Goal: Information Seeking & Learning: Check status

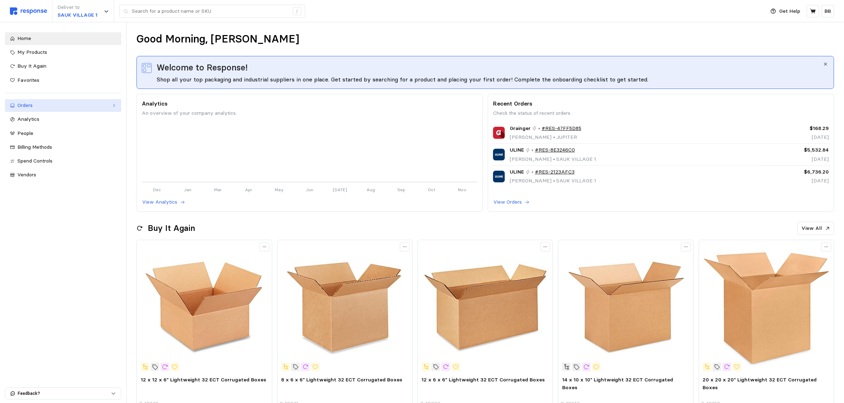
click at [38, 106] on div "Orders" at bounding box center [62, 106] width 91 height 8
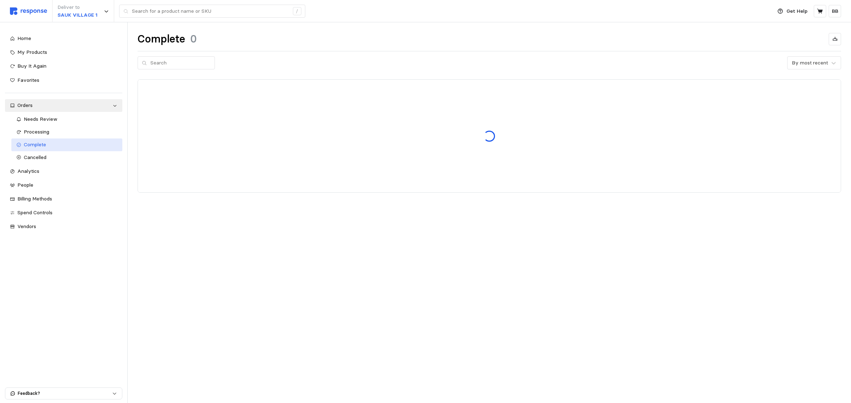
click at [49, 143] on div "Complete" at bounding box center [71, 145] width 94 height 8
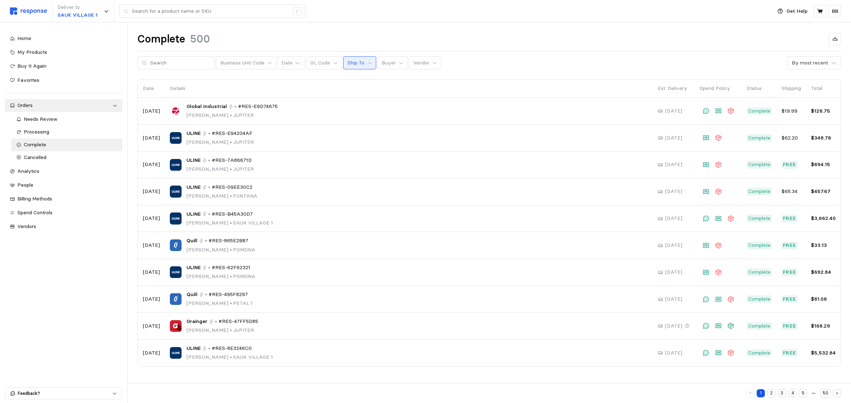
click at [353, 64] on p "Ship To" at bounding box center [355, 63] width 17 height 8
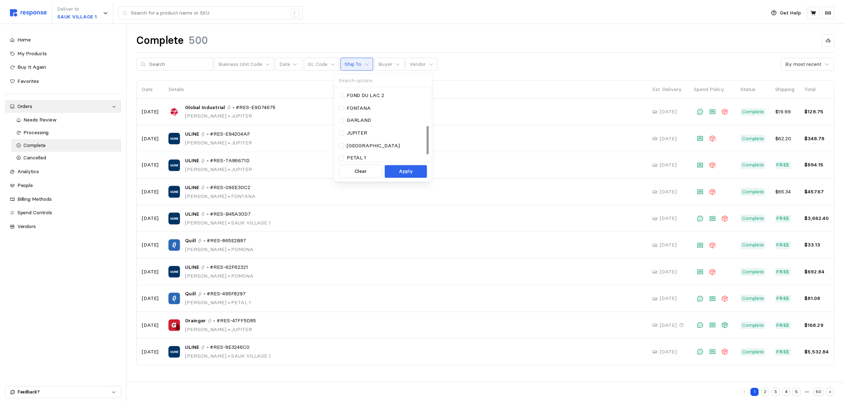
scroll to position [115, 0]
click at [375, 129] on p "SAUK VILLAGE 1" at bounding box center [369, 131] width 40 height 8
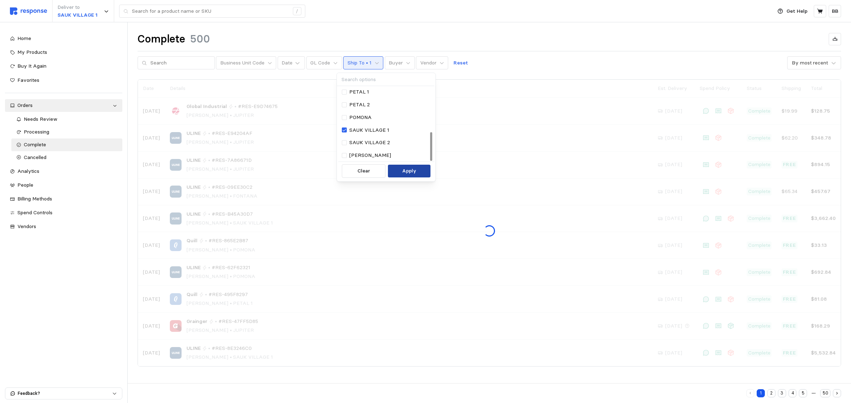
click at [411, 173] on p "Apply" at bounding box center [409, 171] width 14 height 8
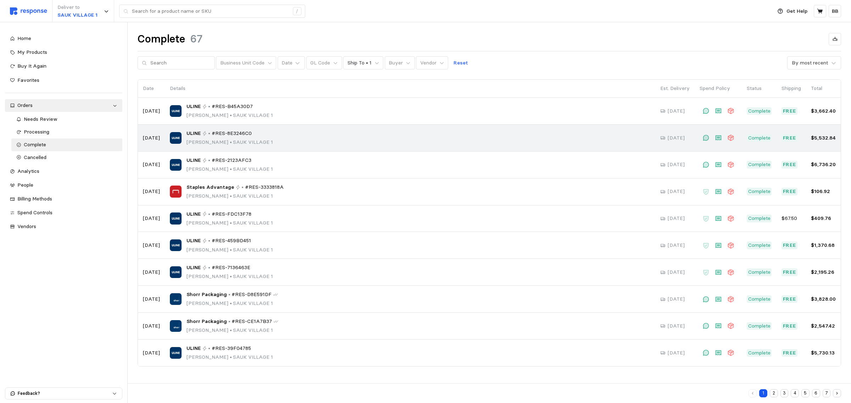
click at [265, 140] on div "ULINE • #RES-8E3246C0 [PERSON_NAME] • [GEOGRAPHIC_DATA] 1" at bounding box center [410, 138] width 480 height 17
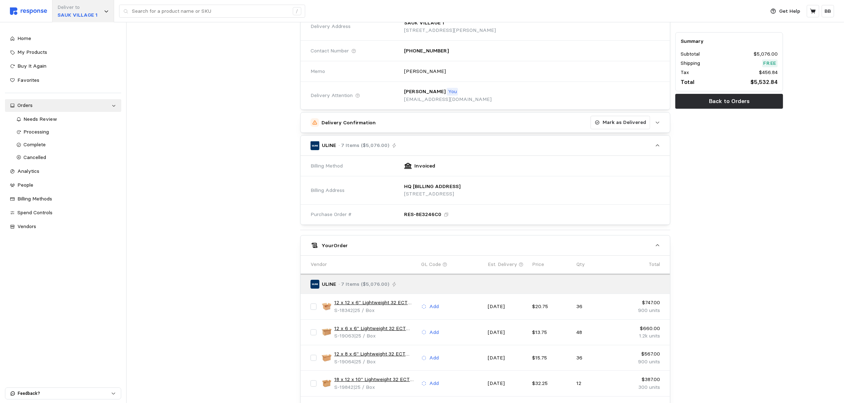
scroll to position [66, 0]
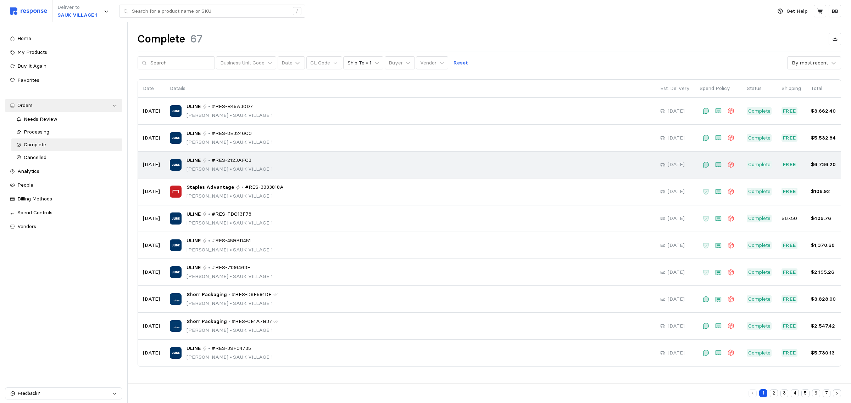
click at [208, 172] on p "[PERSON_NAME] • [GEOGRAPHIC_DATA] 1" at bounding box center [229, 170] width 86 height 8
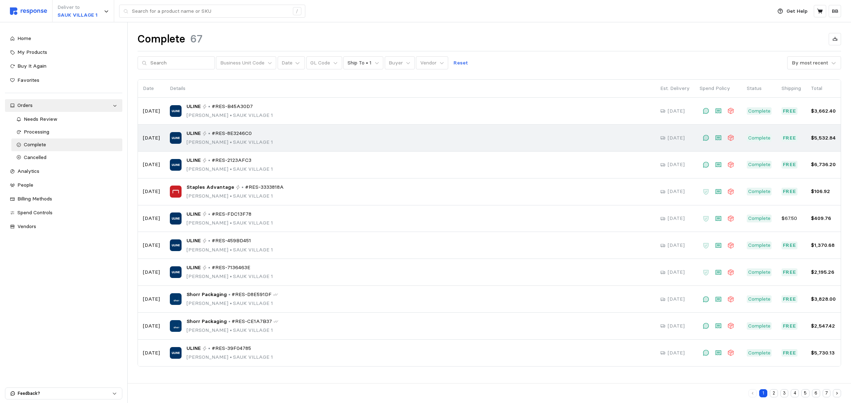
click at [208, 136] on p "•" at bounding box center [209, 134] width 2 height 8
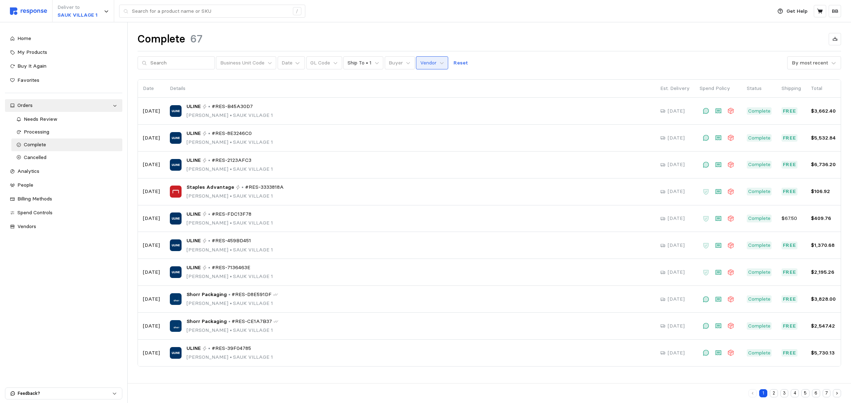
click at [424, 60] on p "Vendor" at bounding box center [428, 63] width 16 height 8
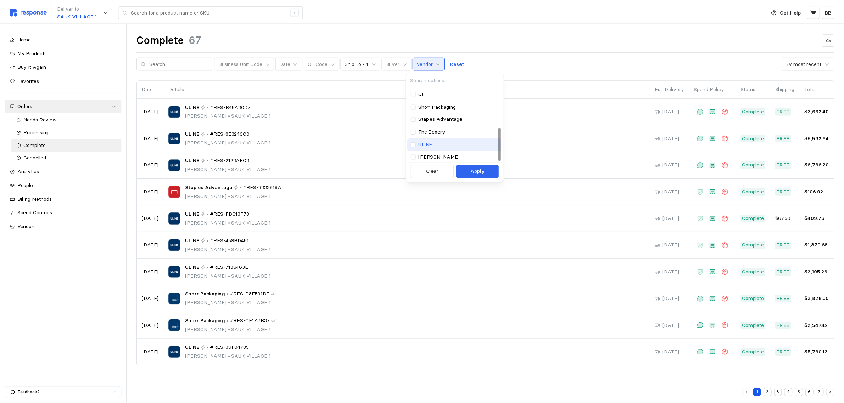
scroll to position [90, 0]
click at [440, 100] on div "Shorr Packaging" at bounding box center [457, 105] width 95 height 13
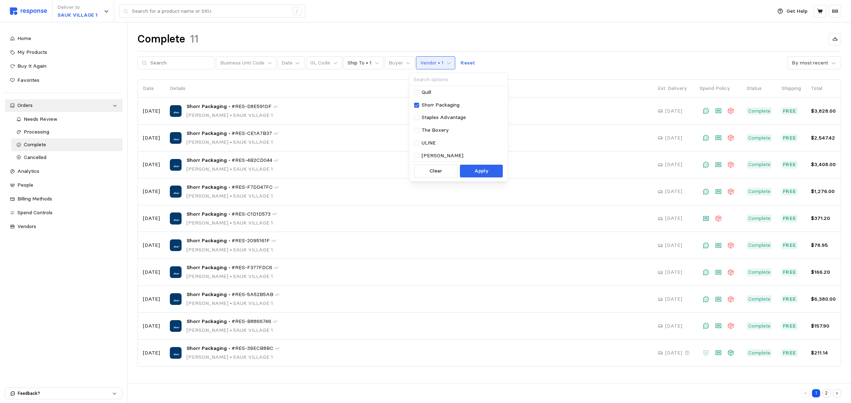
click at [75, 345] on div "Home My Products Buy It Again Favorites Orders Needs Review Processing Complete…" at bounding box center [63, 212] width 127 height 381
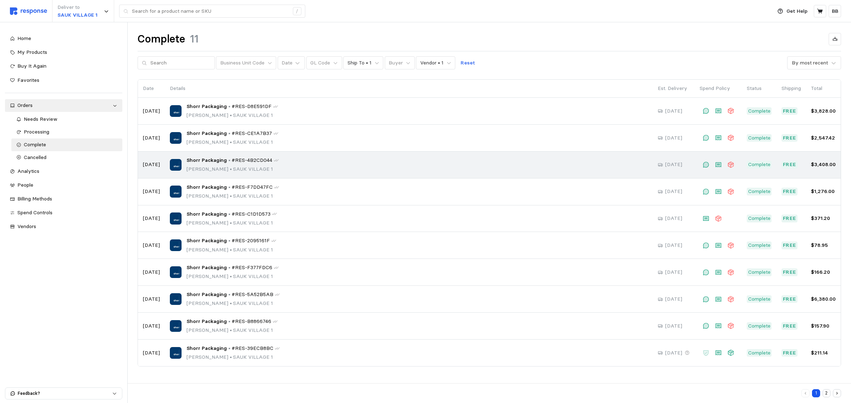
click at [205, 163] on span "Shorr Packaging" at bounding box center [206, 161] width 40 height 8
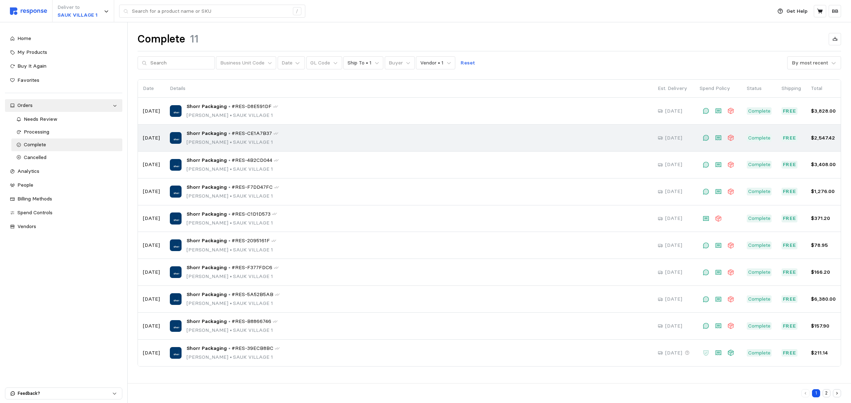
click at [214, 141] on p "[PERSON_NAME] • [GEOGRAPHIC_DATA] 1" at bounding box center [232, 143] width 92 height 8
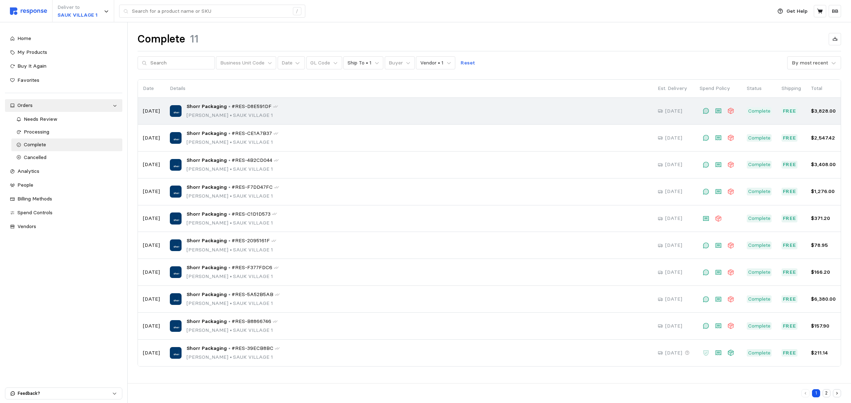
click at [228, 109] on p "•" at bounding box center [229, 107] width 2 height 8
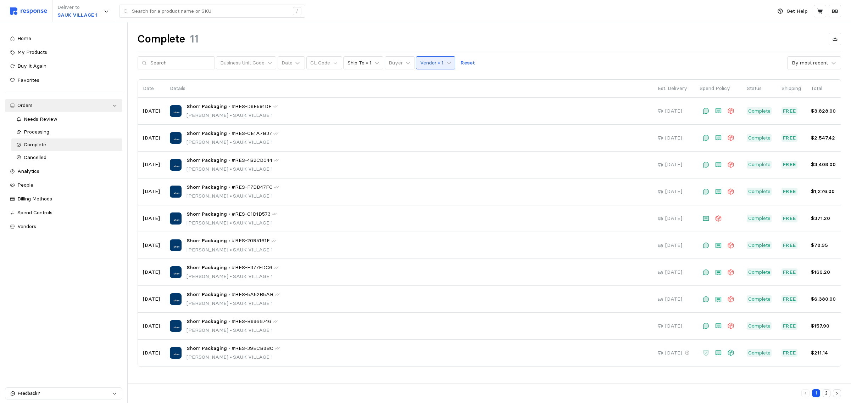
click at [434, 69] on button "Vendor • 1" at bounding box center [435, 62] width 39 height 13
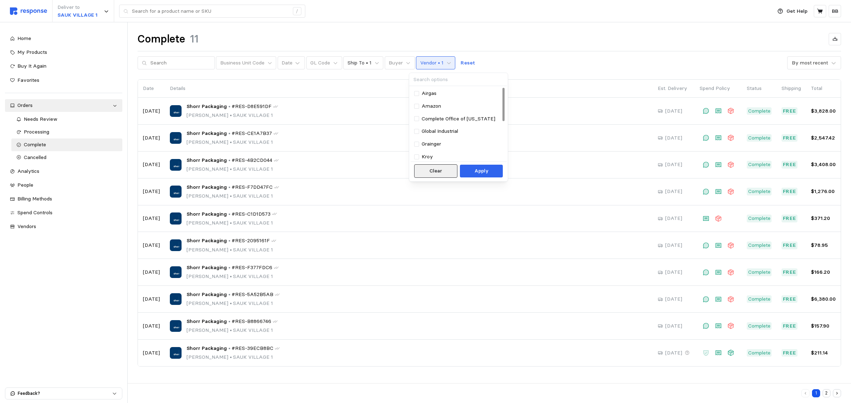
click at [444, 170] on button "Clear" at bounding box center [435, 170] width 43 height 13
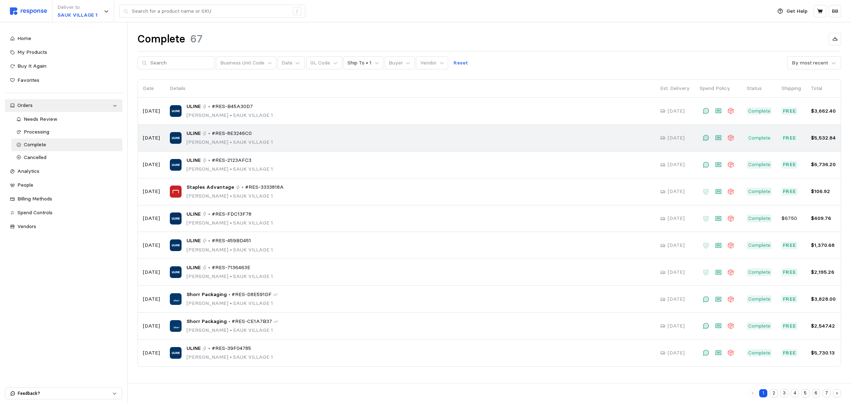
click at [210, 134] on div "ULINE • #RES-8E3246C0" at bounding box center [229, 134] width 86 height 8
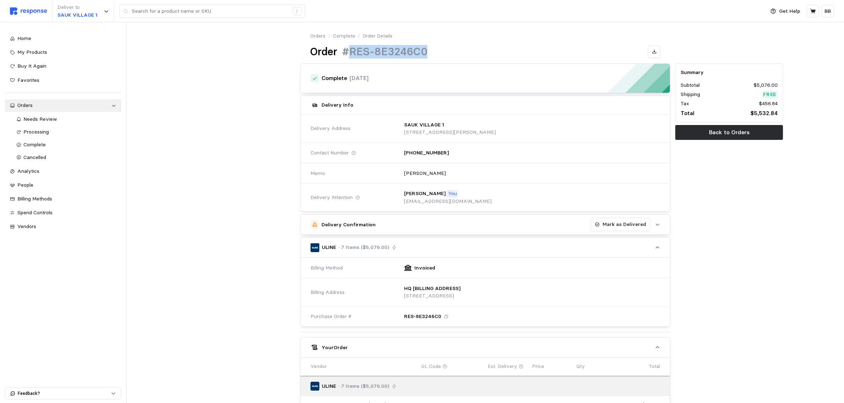
drag, startPoint x: 437, startPoint y: 50, endPoint x: 351, endPoint y: 57, distance: 85.7
click at [351, 57] on div "Order #RES-8E3246C0" at bounding box center [485, 52] width 351 height 14
copy h1 "RES-8E3246C0"
